Goal: Find specific page/section: Find specific page/section

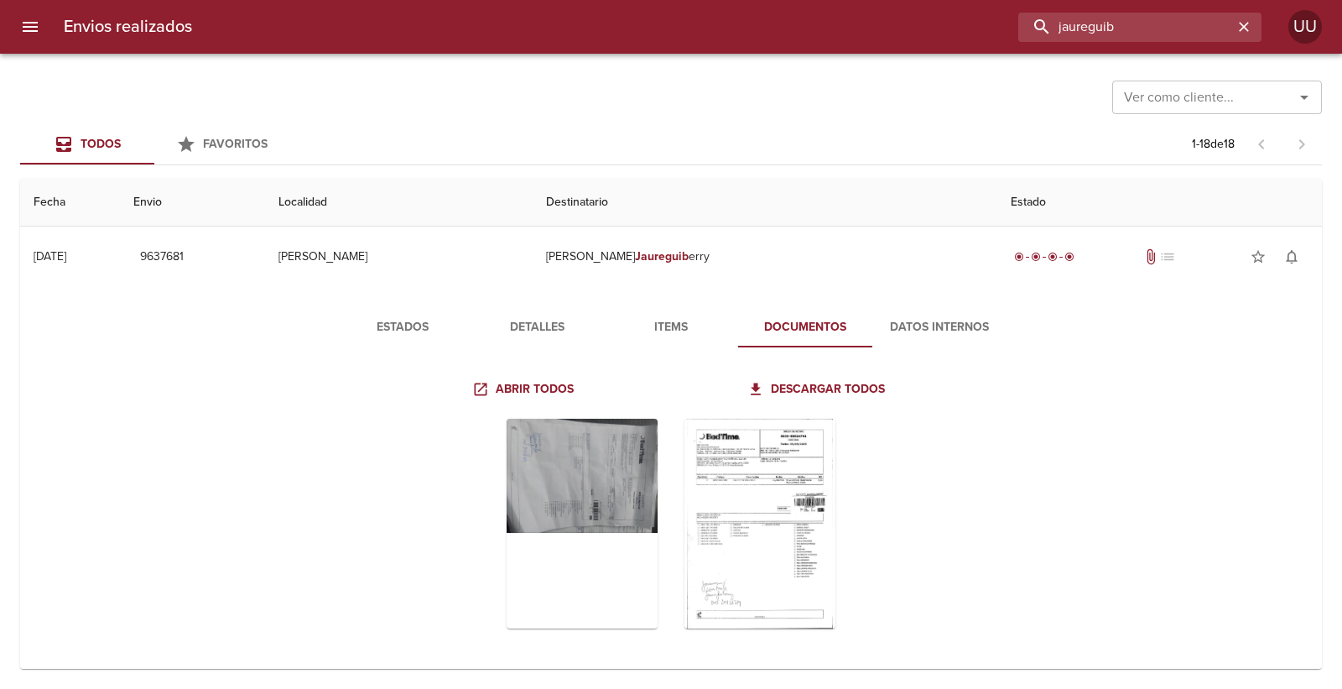
drag, startPoint x: 1193, startPoint y: 21, endPoint x: 940, endPoint y: 2, distance: 253.2
click at [940, 2] on div "Envios realizados jaureguib UU" at bounding box center [671, 27] width 1342 height 54
type input "[PERSON_NAME]"
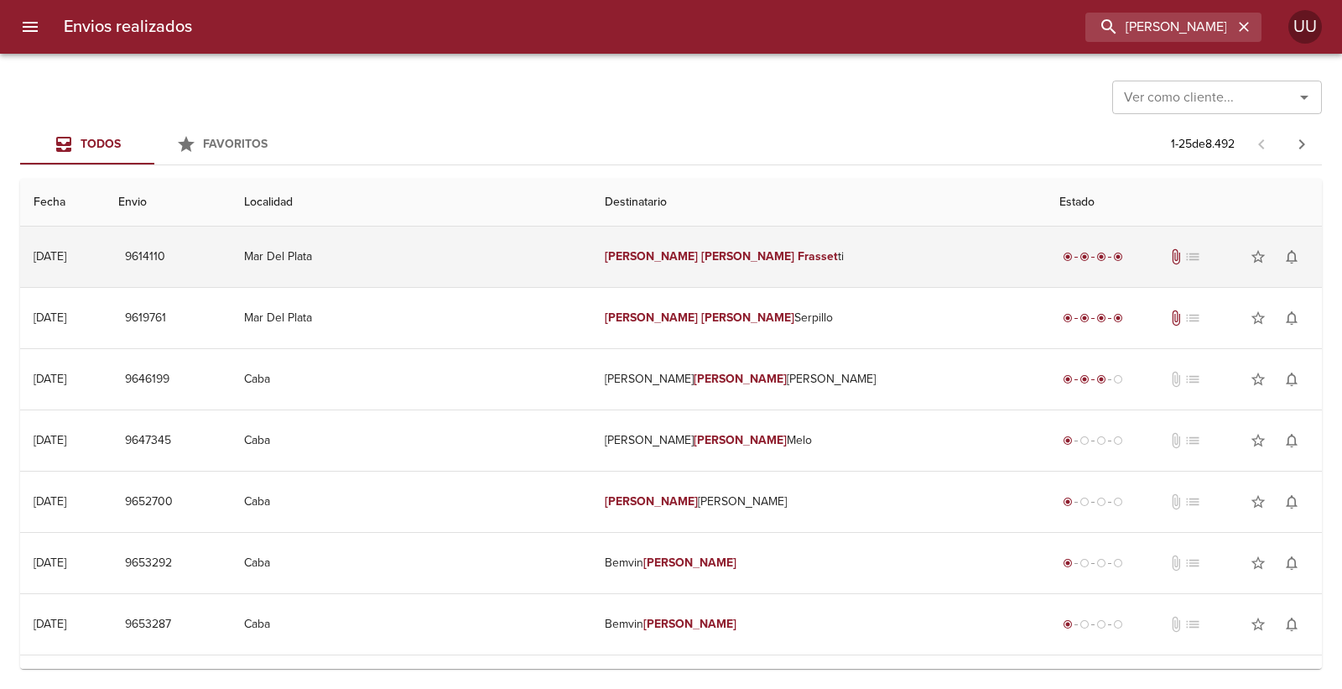
click at [797, 242] on td "[PERSON_NAME] ti" at bounding box center [818, 256] width 455 height 60
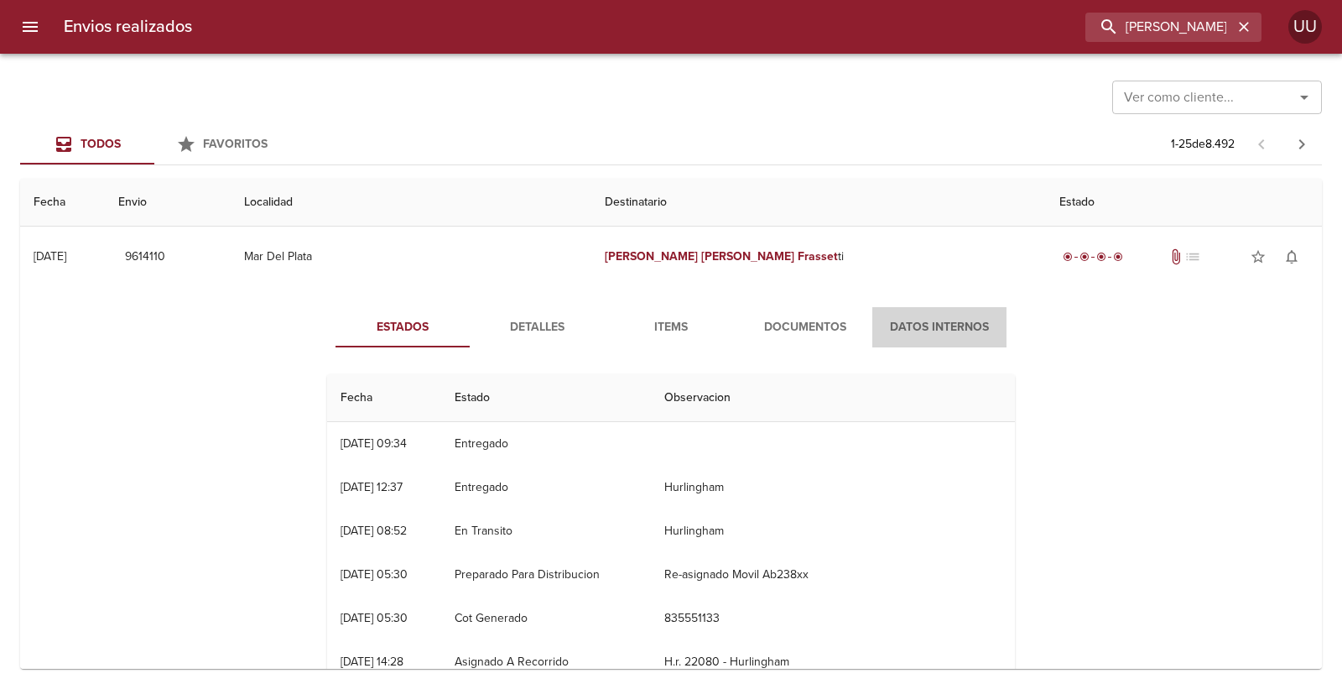
click at [875, 315] on button "Datos Internos" at bounding box center [939, 327] width 134 height 40
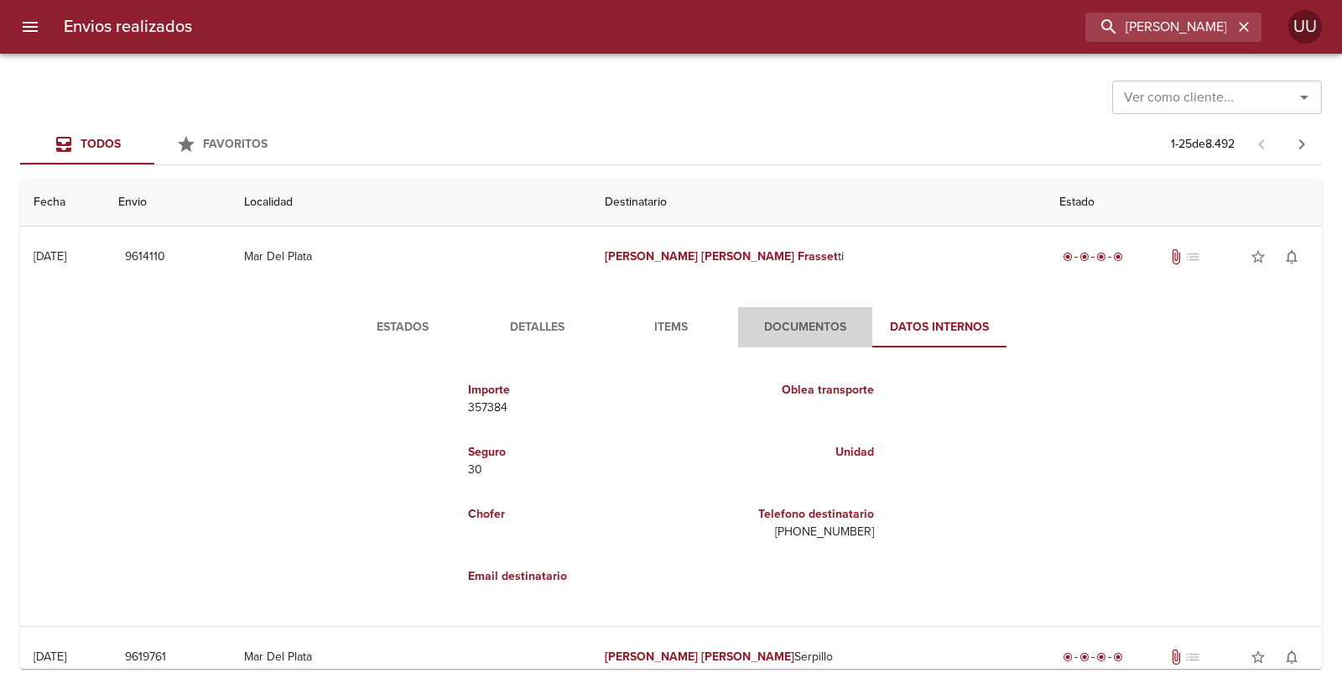
click at [808, 315] on button "Documentos" at bounding box center [805, 327] width 134 height 40
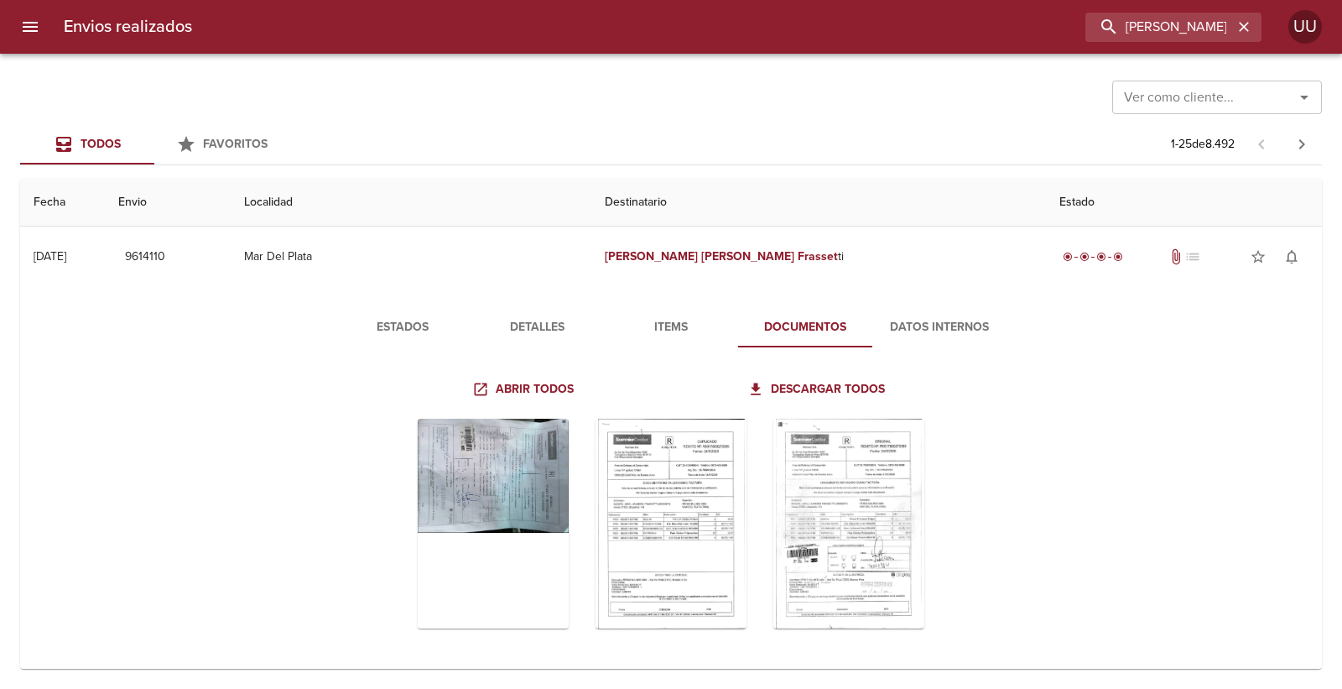
scroll to position [93, 0]
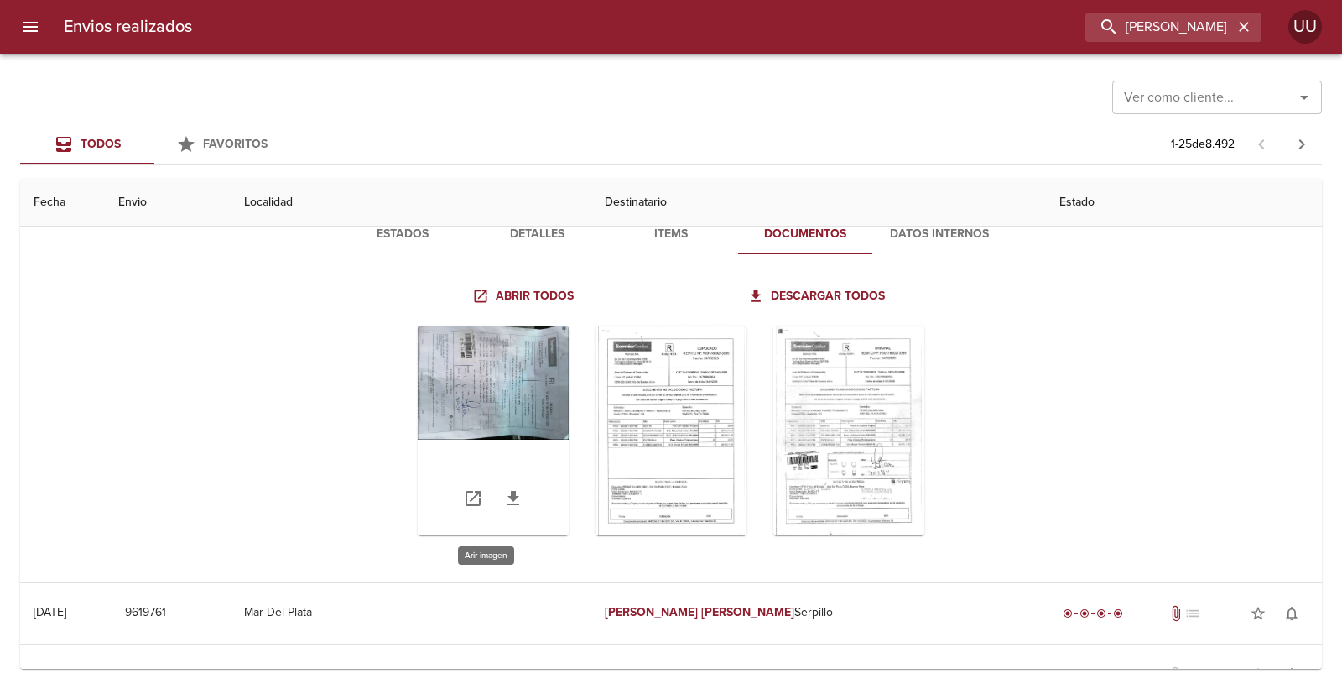
click at [419, 393] on div "Tabla de envíos del cliente" at bounding box center [493, 430] width 151 height 210
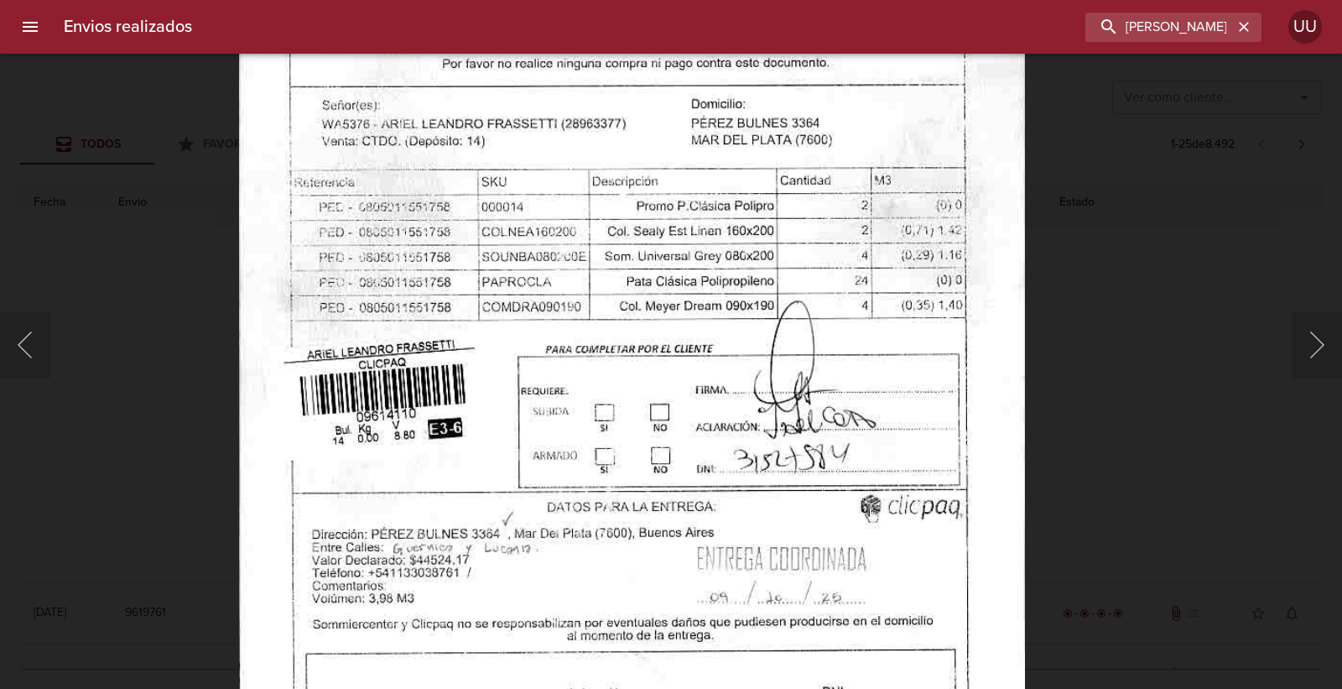
click at [739, 361] on img "Lightbox" at bounding box center [632, 231] width 787 height 1131
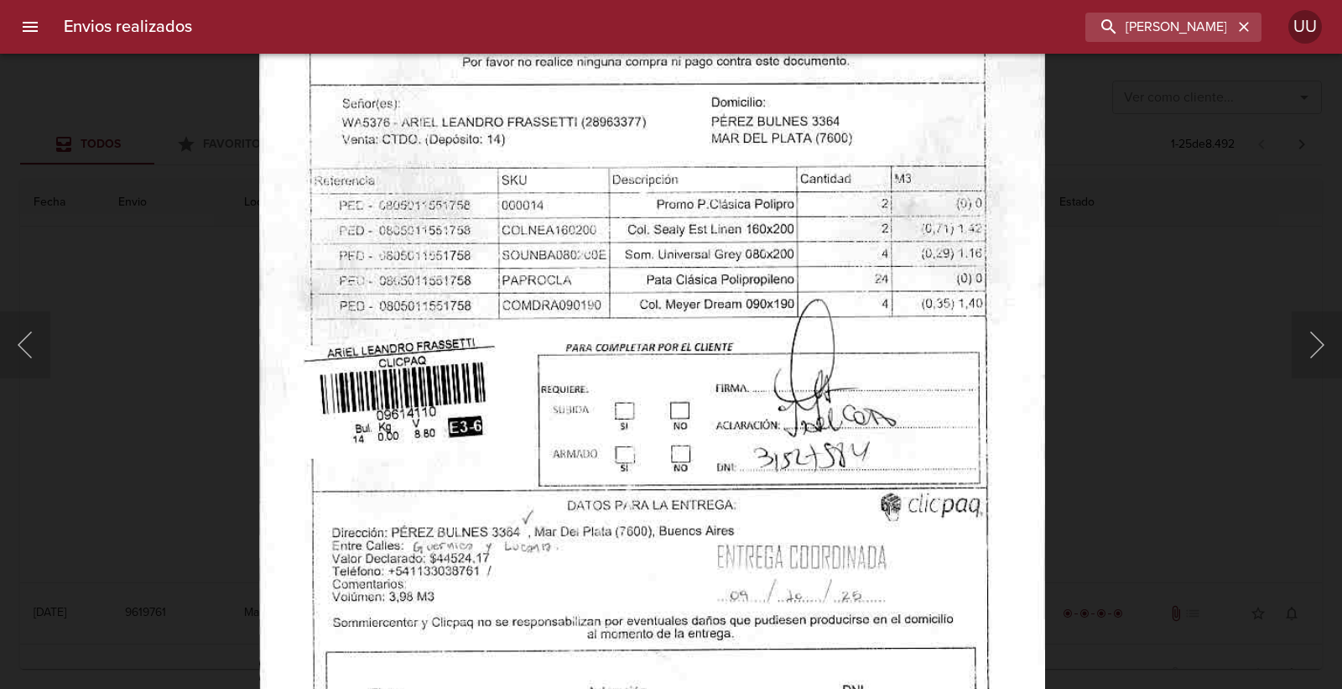
click at [793, 355] on img "Lightbox" at bounding box center [652, 230] width 787 height 1131
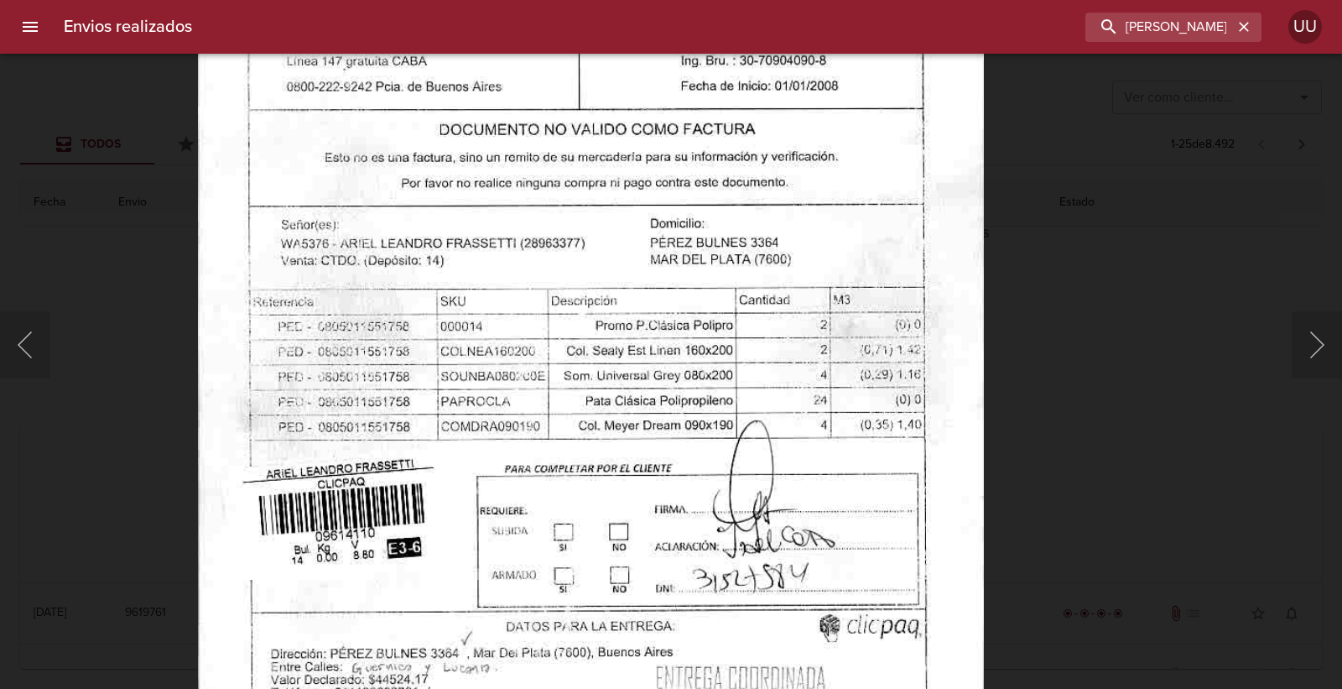
click at [830, 378] on img "Lightbox" at bounding box center [591, 350] width 787 height 1131
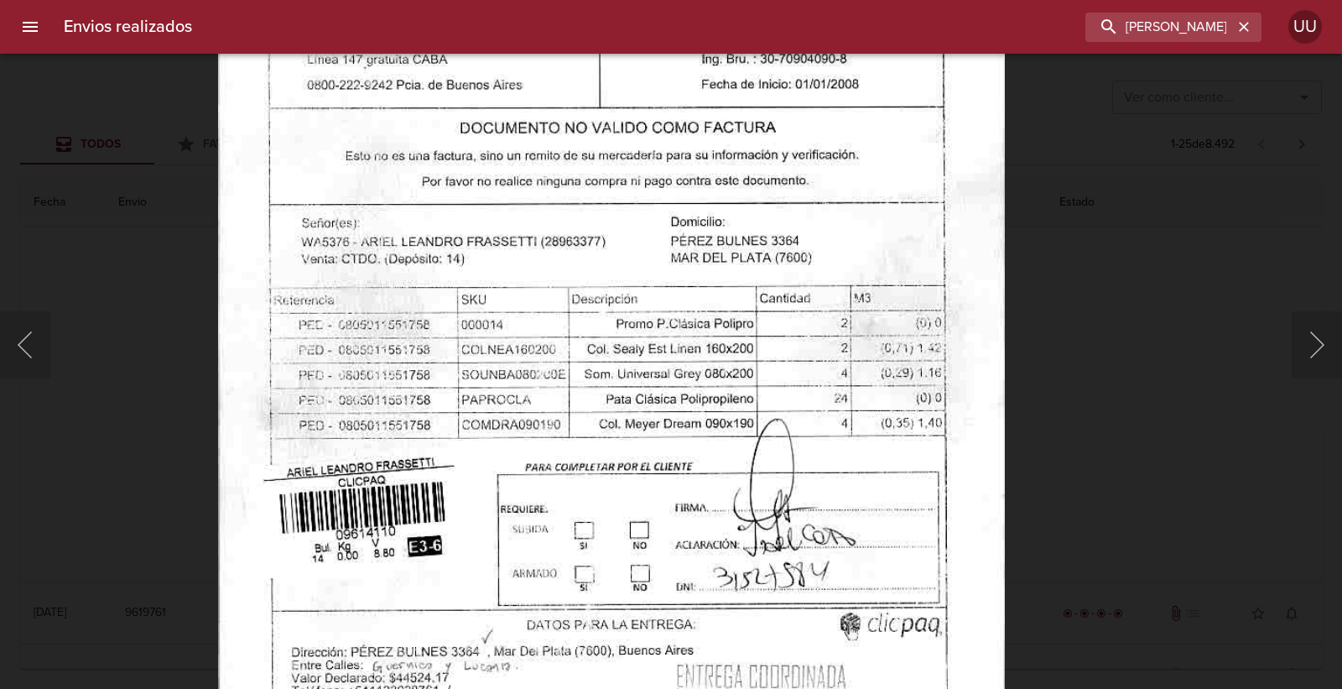
click at [852, 386] on img "Lightbox" at bounding box center [611, 349] width 787 height 1131
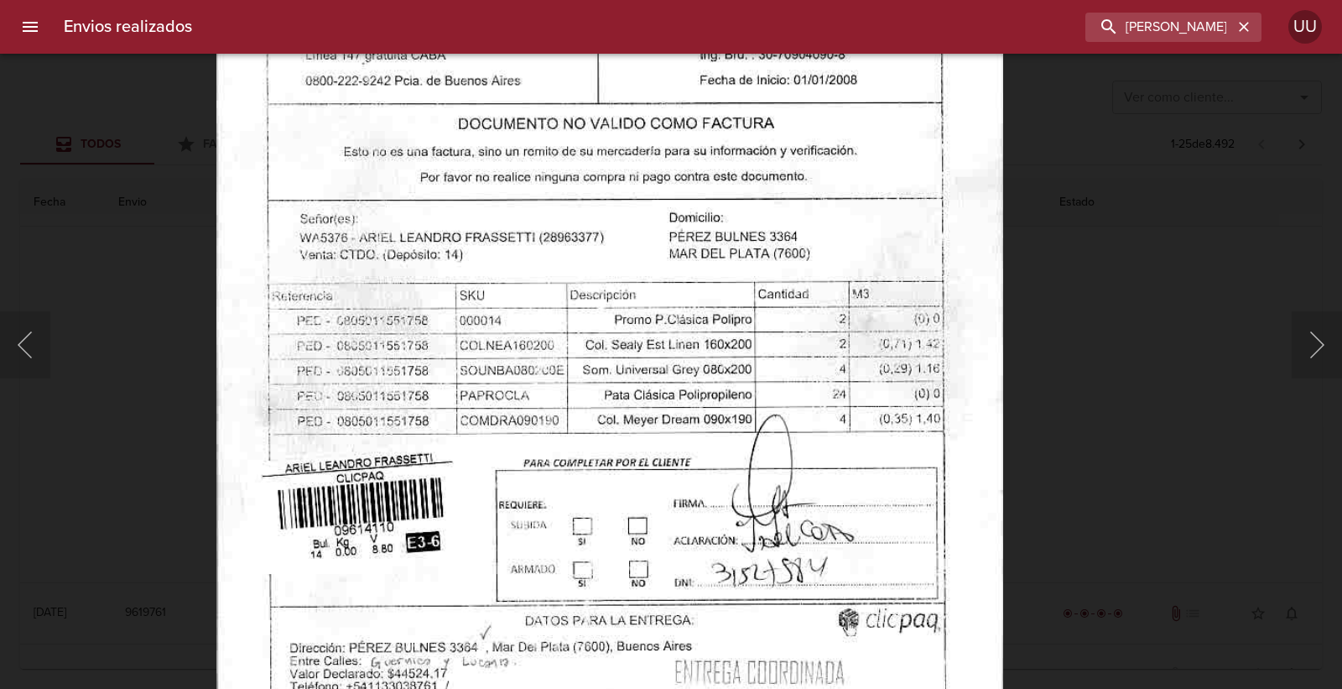
click at [822, 352] on img "Lightbox" at bounding box center [609, 344] width 787 height 1131
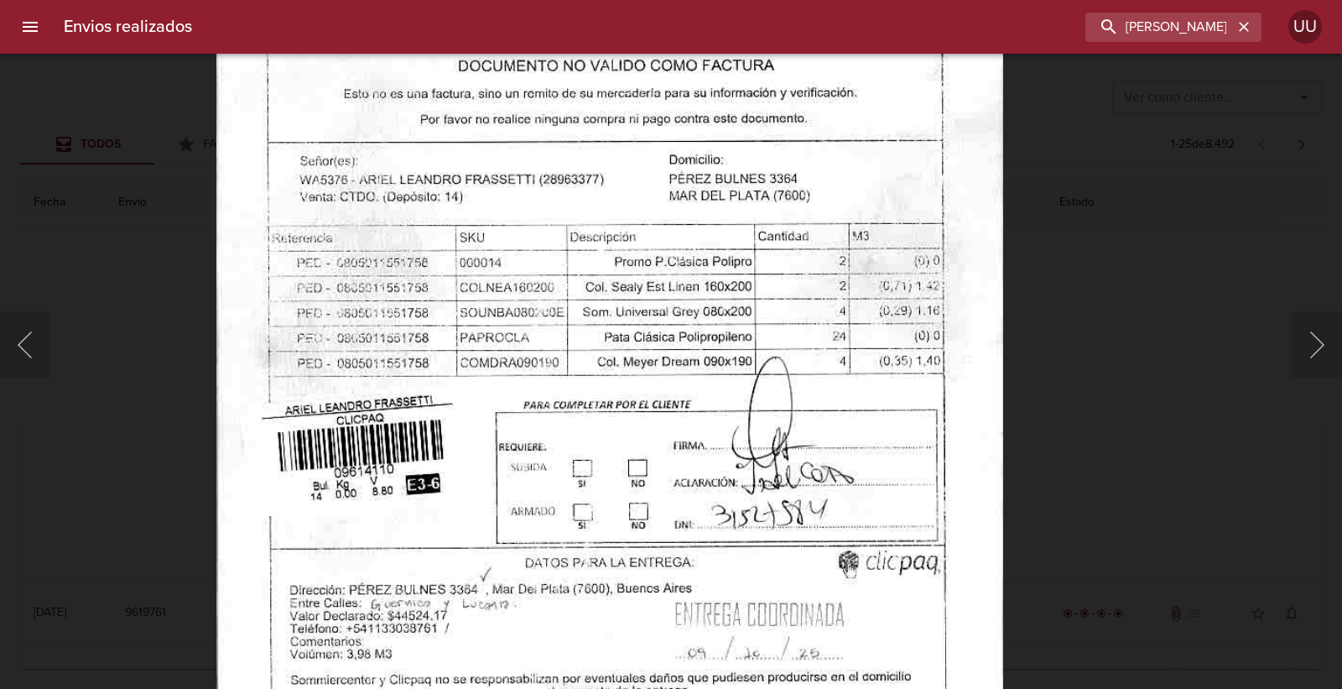
click at [841, 354] on img "Lightbox" at bounding box center [609, 287] width 787 height 1131
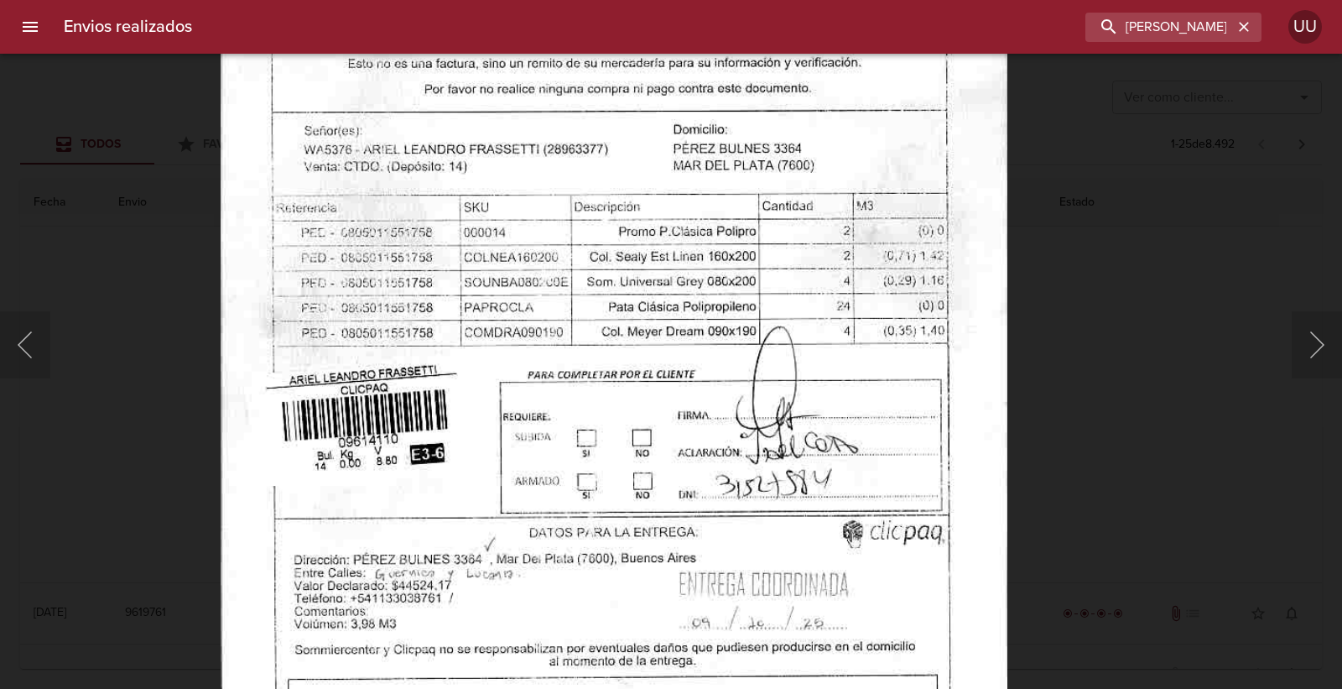
click at [845, 341] on img "Lightbox" at bounding box center [614, 256] width 787 height 1131
